Goal: Find specific page/section: Locate item on page

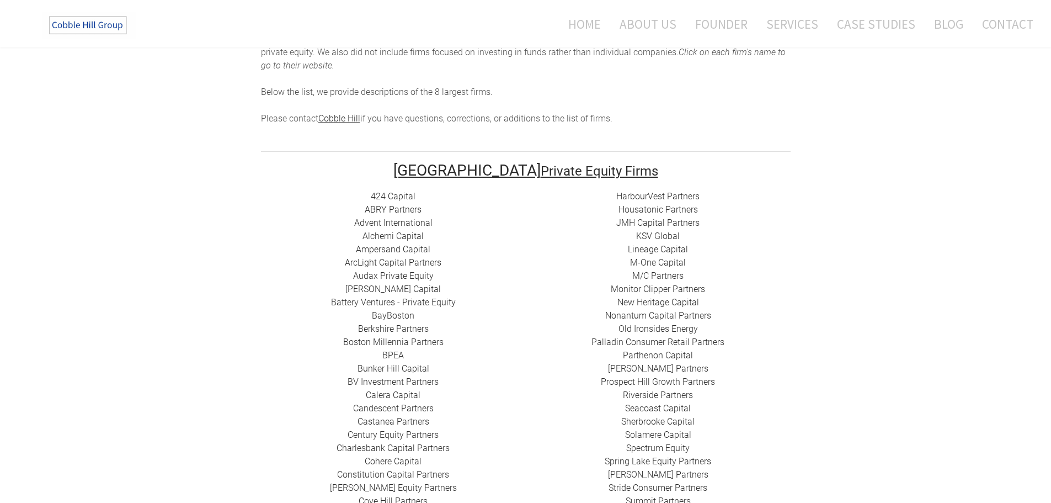
scroll to position [166, 0]
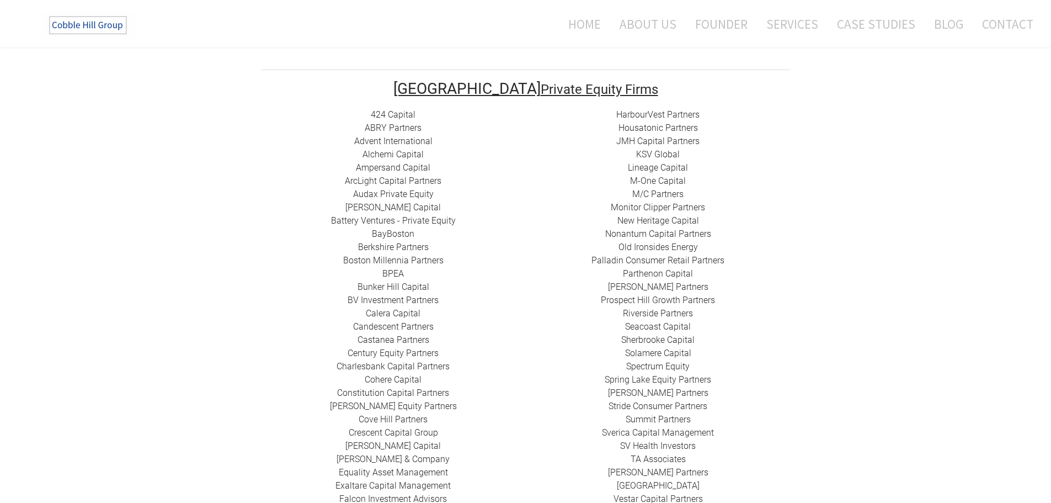
scroll to position [235, 0]
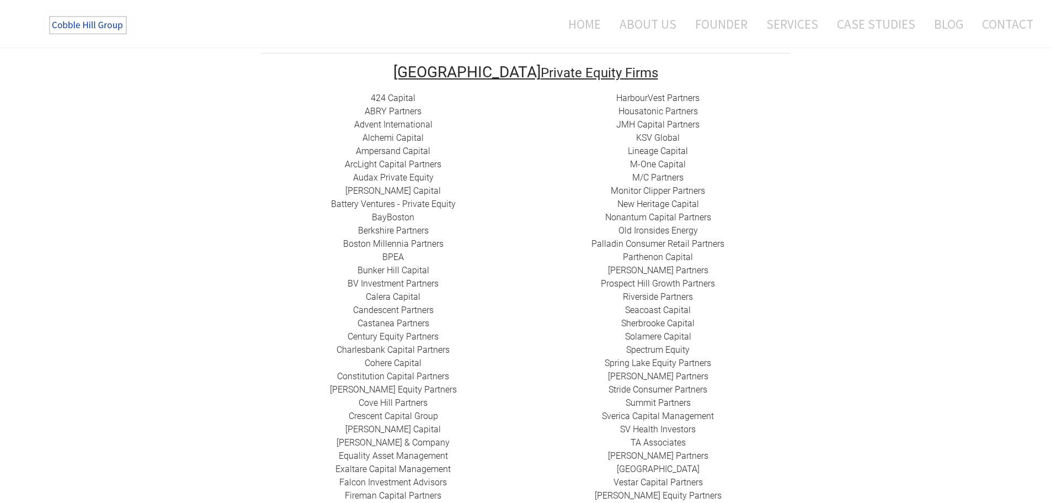
drag, startPoint x: 233, startPoint y: 231, endPoint x: 233, endPoint y: 256, distance: 24.8
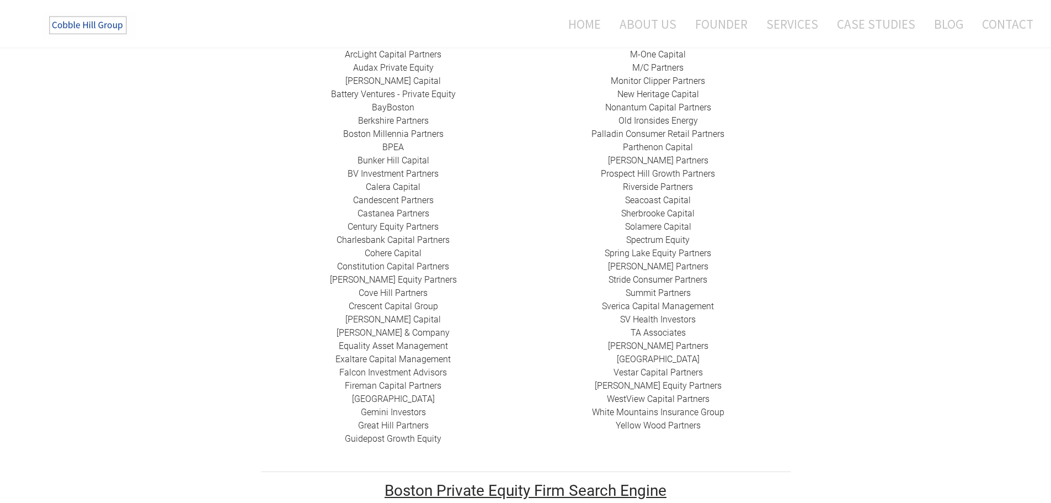
scroll to position [345, 0]
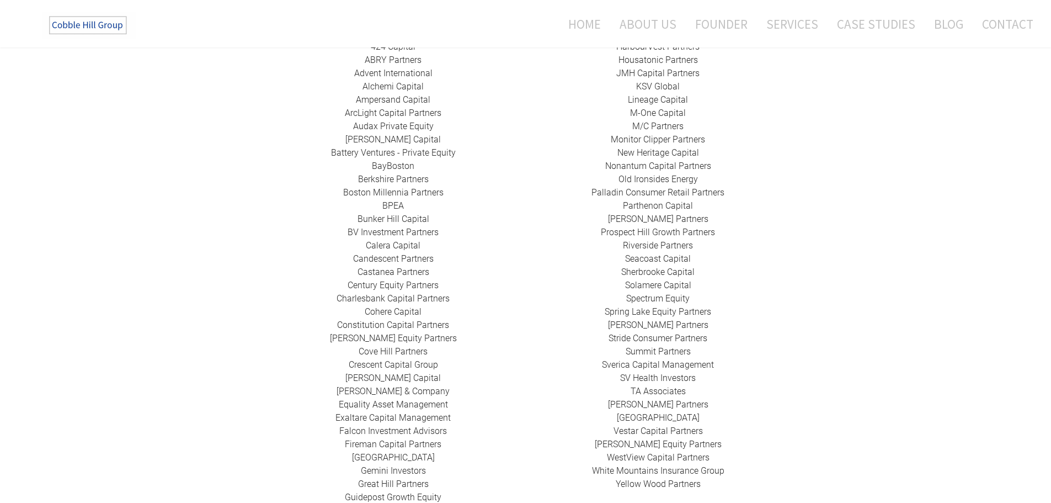
drag, startPoint x: 816, startPoint y: 300, endPoint x: 813, endPoint y: 287, distance: 13.1
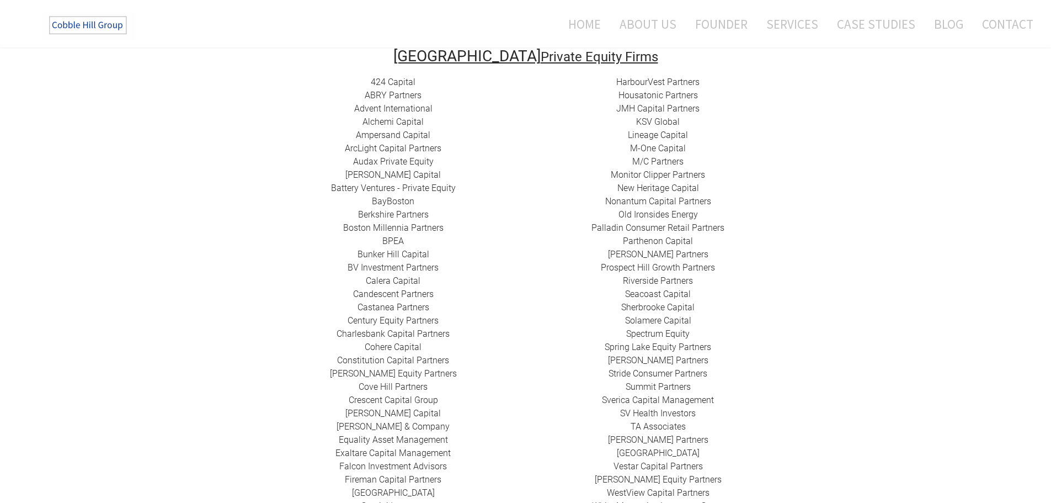
scroll to position [238, 0]
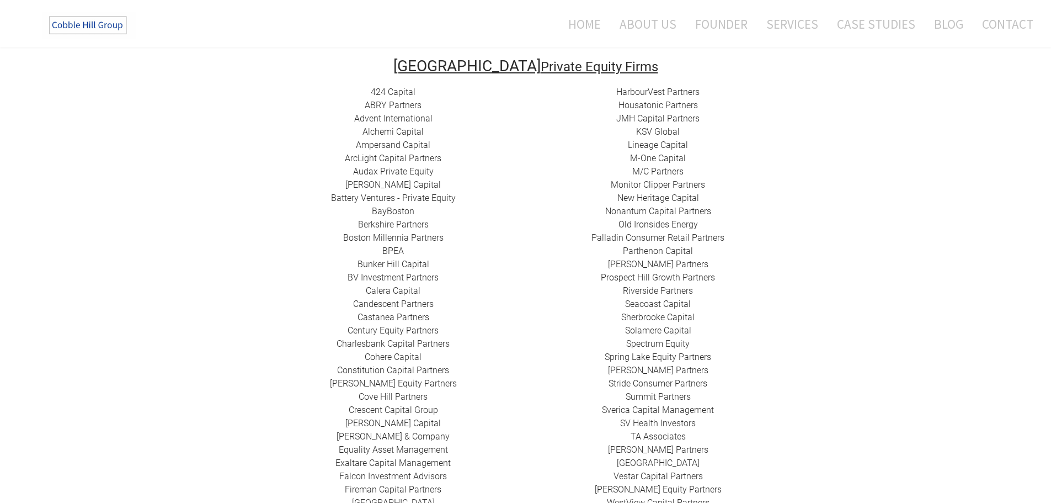
drag, startPoint x: 789, startPoint y: 310, endPoint x: 789, endPoint y: 293, distance: 17.7
click at [783, 293] on div "HarbourVest Partners Housatonic Partners ​JMH Capital Partners ​KSV Global Line…" at bounding box center [658, 311] width 265 height 450
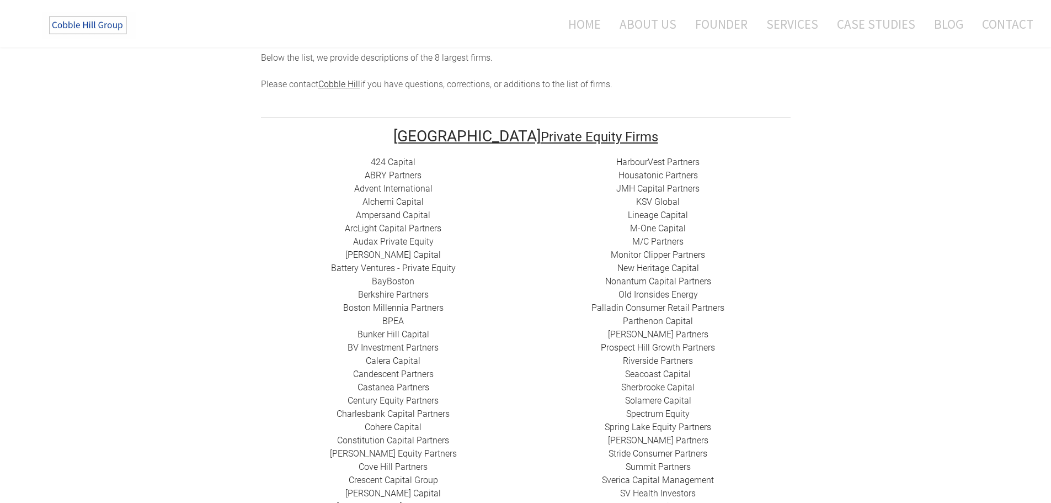
scroll to position [164, 0]
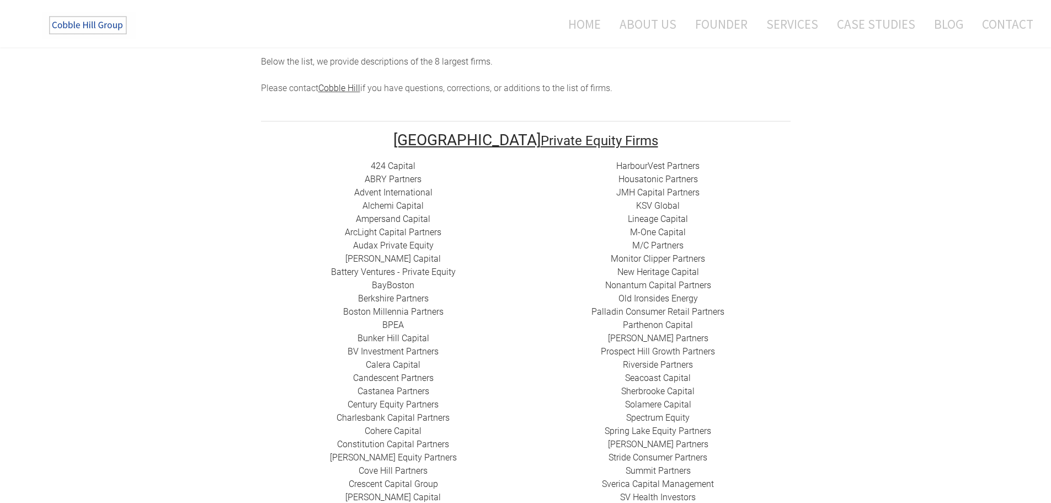
drag, startPoint x: 777, startPoint y: 289, endPoint x: 777, endPoint y: 274, distance: 14.9
click at [779, 288] on div "HarbourVest Partners Housatonic Partners ​JMH Capital Partners ​KSV Global Line…" at bounding box center [658, 385] width 265 height 450
click at [752, 367] on div "HarbourVest Partners Housatonic Partners ​JMH Capital Partners ​KSV Global Line…" at bounding box center [658, 385] width 265 height 450
drag, startPoint x: 739, startPoint y: 349, endPoint x: 734, endPoint y: 343, distance: 7.5
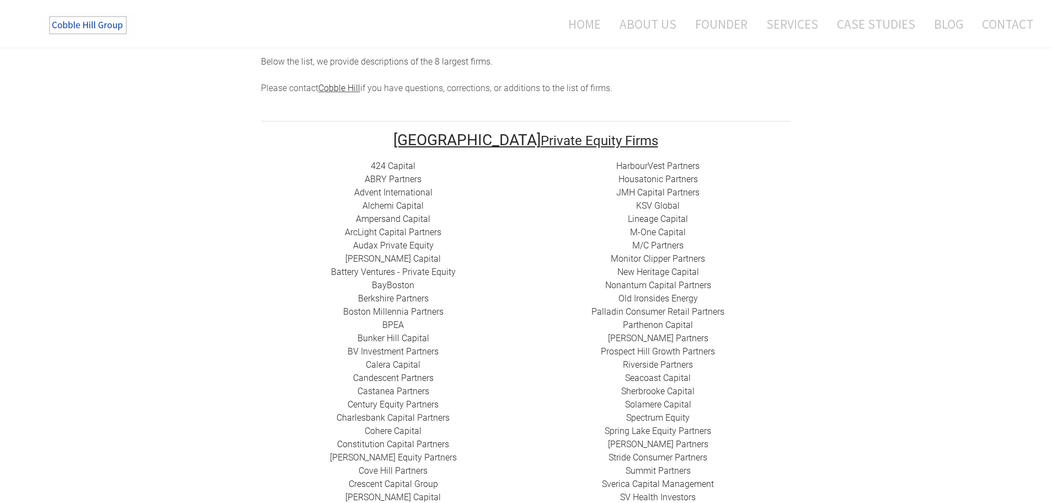
click at [737, 347] on div "HarbourVest Partners Housatonic Partners ​JMH Capital Partners ​KSV Global Line…" at bounding box center [658, 385] width 265 height 450
click at [731, 352] on div "HarbourVest Partners Housatonic Partners ​JMH Capital Partners ​KSV Global Line…" at bounding box center [658, 385] width 265 height 450
click at [781, 273] on div "HarbourVest Partners Housatonic Partners ​JMH Capital Partners ​KSV Global Line…" at bounding box center [658, 385] width 265 height 450
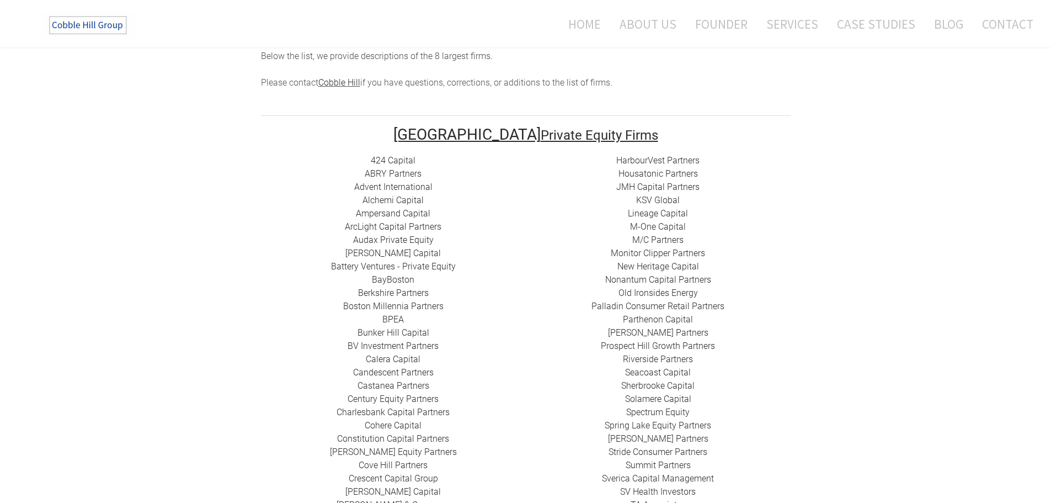
scroll to position [174, 0]
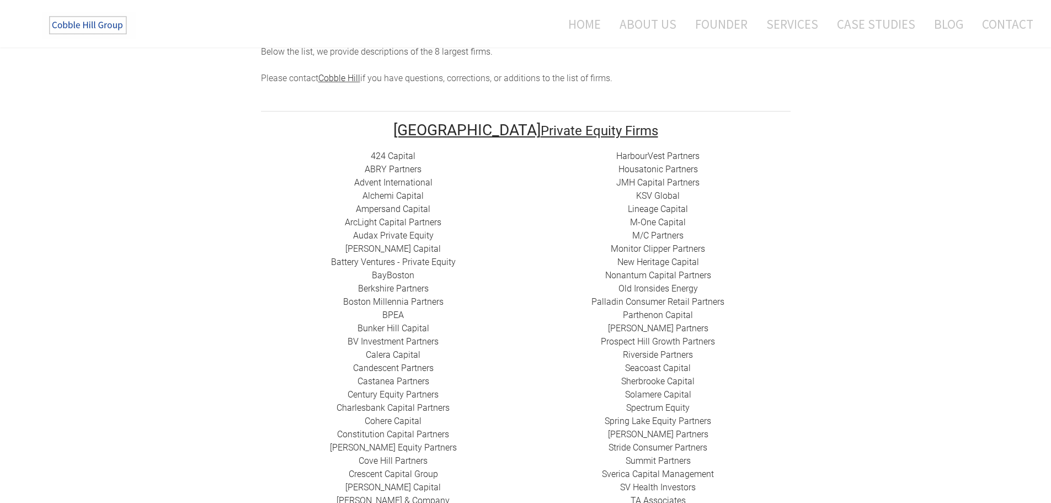
drag, startPoint x: 752, startPoint y: 217, endPoint x: 752, endPoint y: 229, distance: 11.6
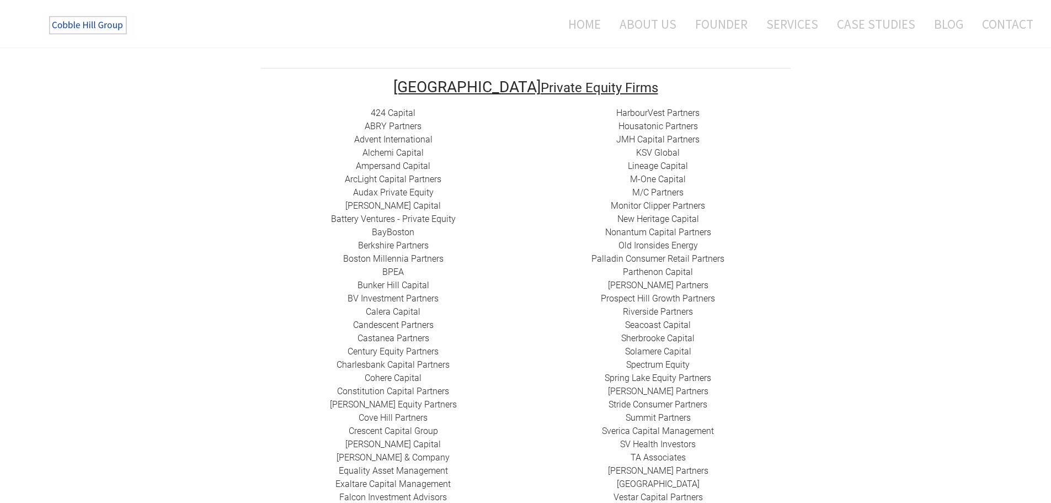
drag, startPoint x: 755, startPoint y: 234, endPoint x: 757, endPoint y: 250, distance: 16.2
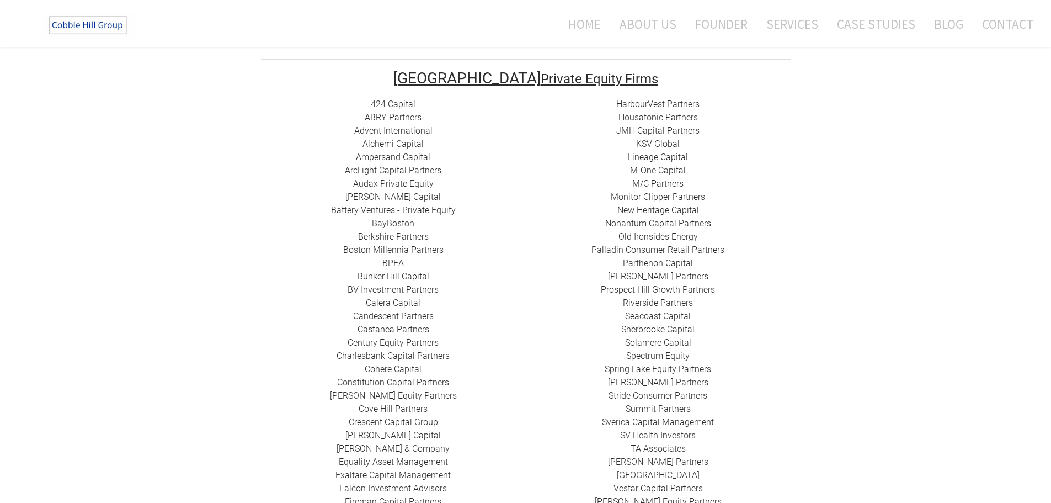
drag, startPoint x: 766, startPoint y: 247, endPoint x: 764, endPoint y: 264, distance: 17.3
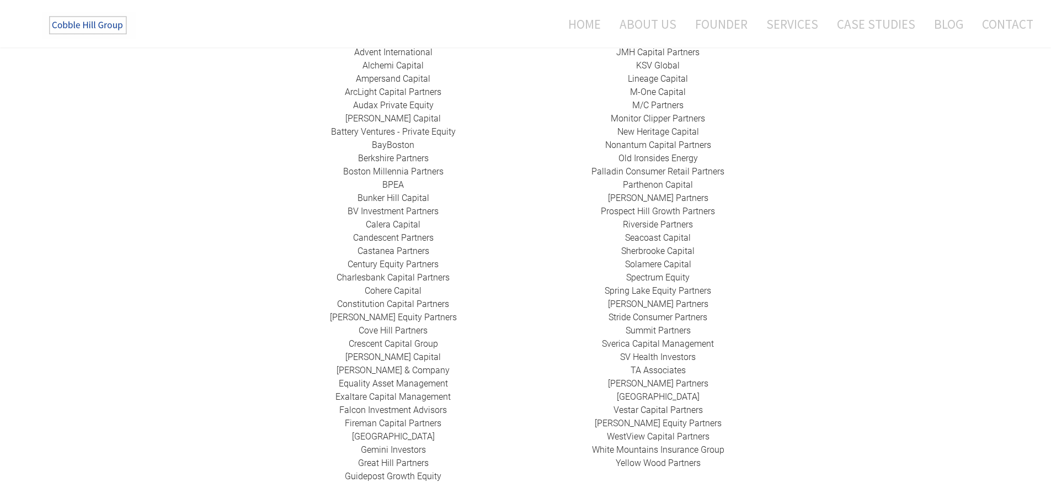
scroll to position [318, 0]
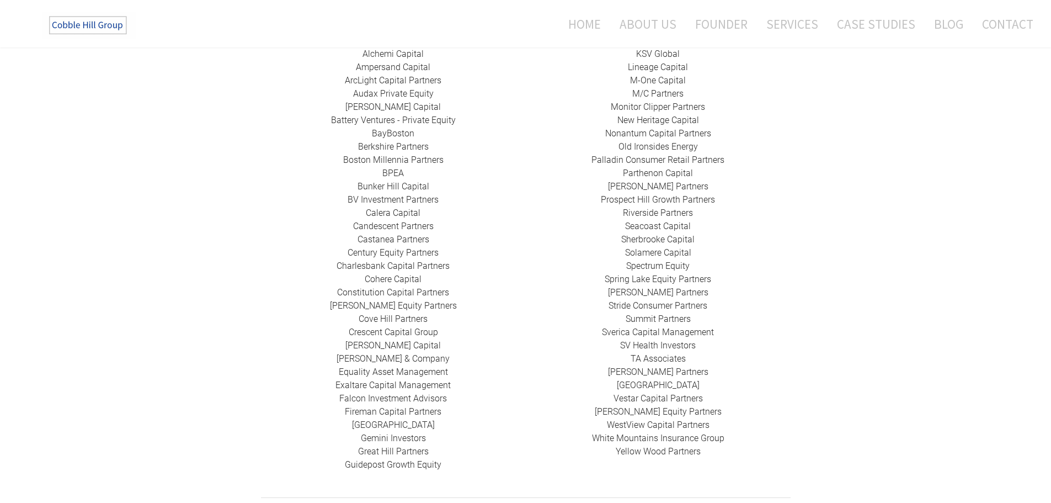
drag, startPoint x: 767, startPoint y: 241, endPoint x: 769, endPoint y: 262, distance: 21.2
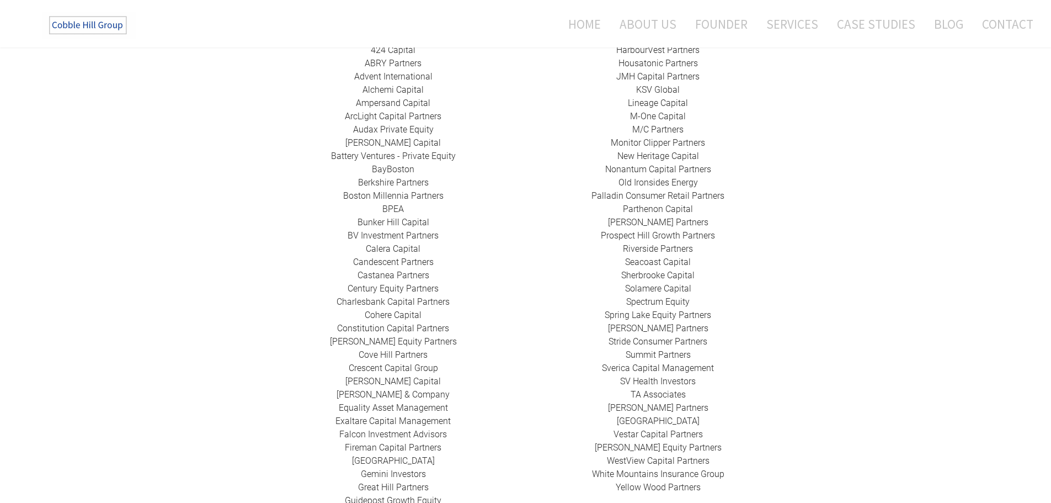
drag, startPoint x: 774, startPoint y: 280, endPoint x: 779, endPoint y: 266, distance: 15.2
click at [769, 326] on div "HarbourVest Partners Housatonic Partners ​JMH Capital Partners ​KSV Global Line…" at bounding box center [658, 270] width 265 height 450
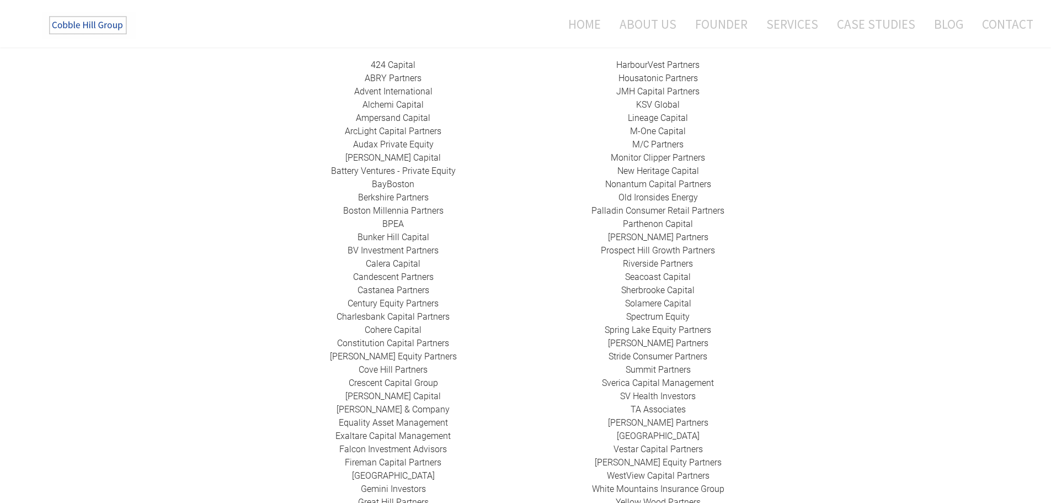
scroll to position [258, 0]
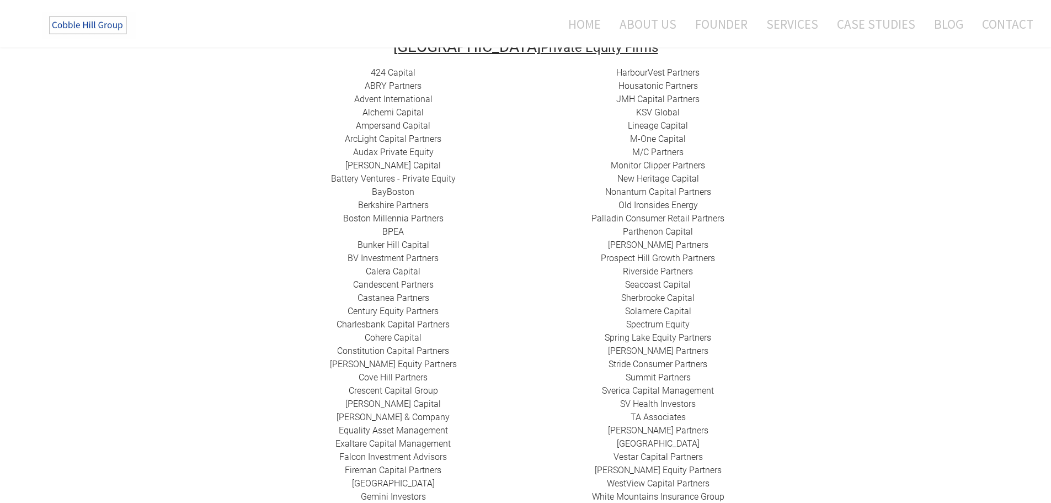
drag, startPoint x: 739, startPoint y: 336, endPoint x: 745, endPoint y: 315, distance: 22.0
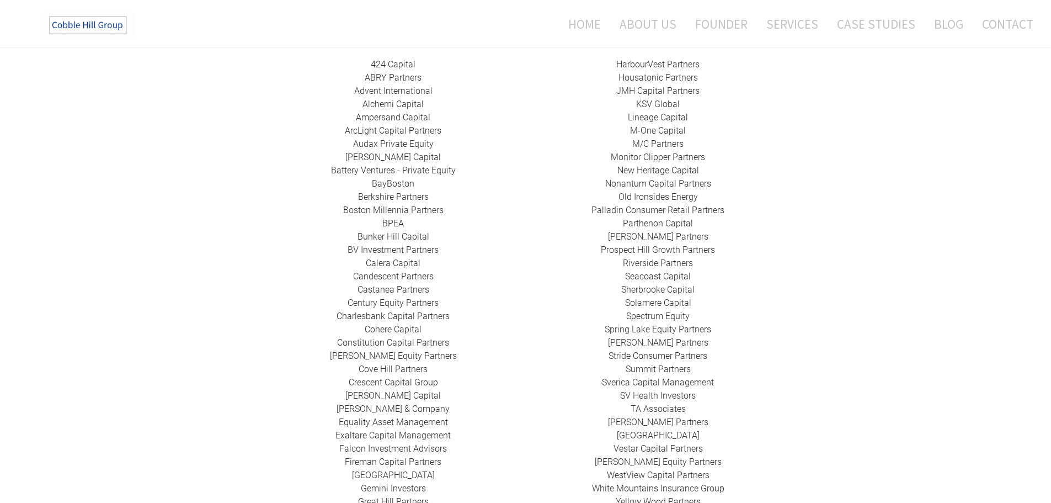
drag, startPoint x: 762, startPoint y: 328, endPoint x: 761, endPoint y: 339, distance: 11.6
click at [747, 395] on div "HarbourVest Partners Housatonic Partners ​JMH Capital Partners ​KSV Global Line…" at bounding box center [658, 282] width 265 height 450
click at [739, 421] on div "HarbourVest Partners Housatonic Partners ​JMH Capital Partners ​KSV Global Line…" at bounding box center [658, 282] width 265 height 450
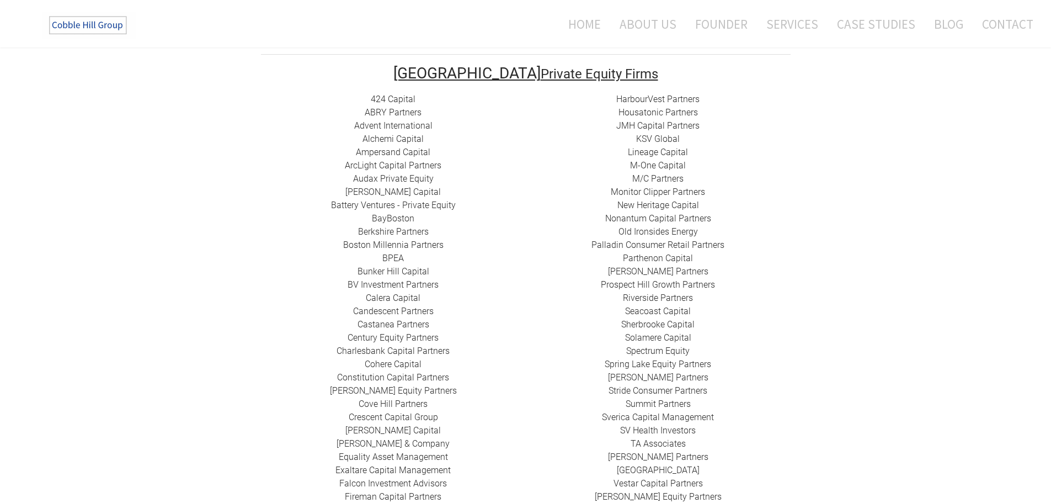
scroll to position [212, 0]
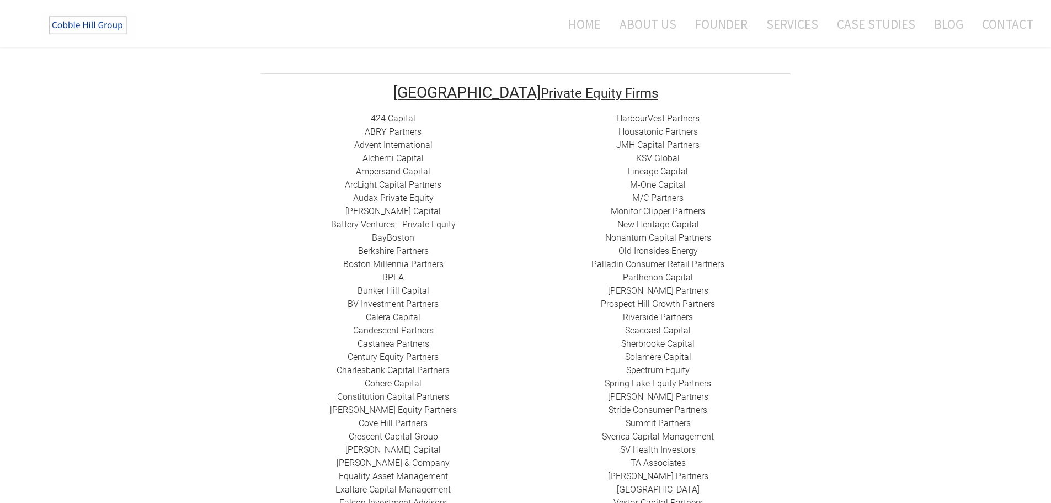
click at [739, 421] on div "HarbourVest Partners Housatonic Partners ​JMH Capital Partners ​KSV Global Line…" at bounding box center [658, 337] width 265 height 450
click at [777, 342] on div "HarbourVest Partners Housatonic Partners ​JMH Capital Partners ​KSV Global Line…" at bounding box center [658, 337] width 265 height 450
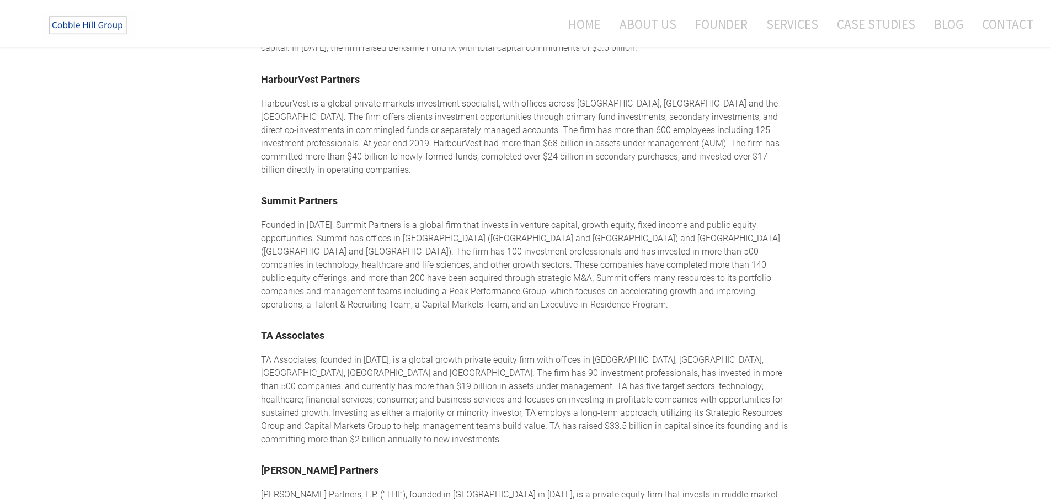
scroll to position [1481, 0]
